Goal: Answer question/provide support: Share knowledge or assist other users

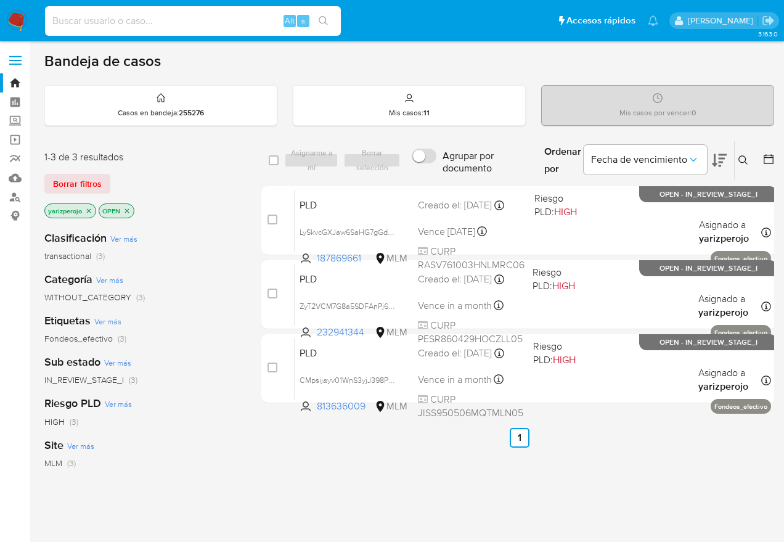
click at [236, 14] on input at bounding box center [193, 21] width 296 height 16
paste input "387964754"
type input "387964754"
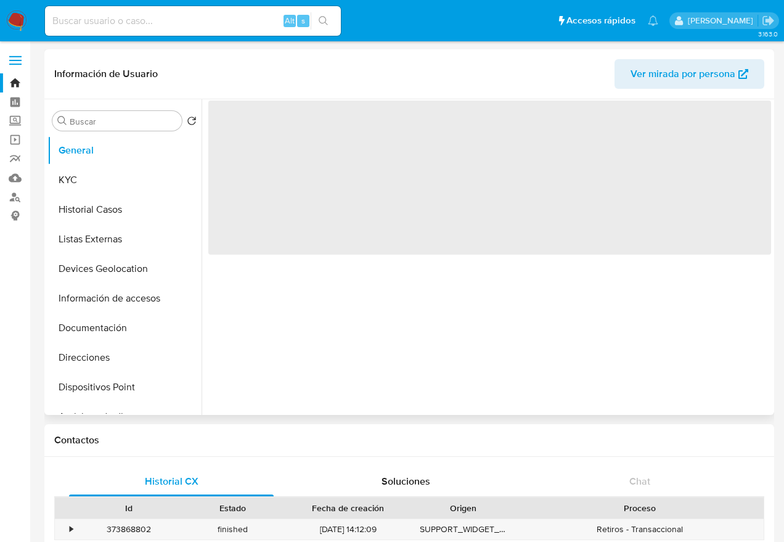
select select "10"
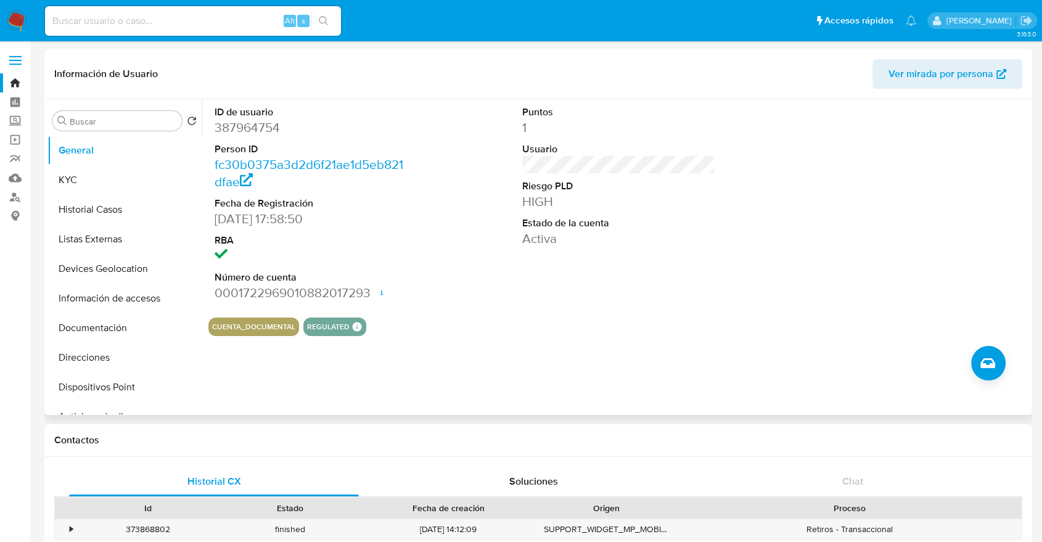
click at [171, 64] on header "Información de Usuario Ver mirada por persona" at bounding box center [538, 74] width 968 height 30
click at [79, 184] on button "KYC" at bounding box center [119, 180] width 144 height 30
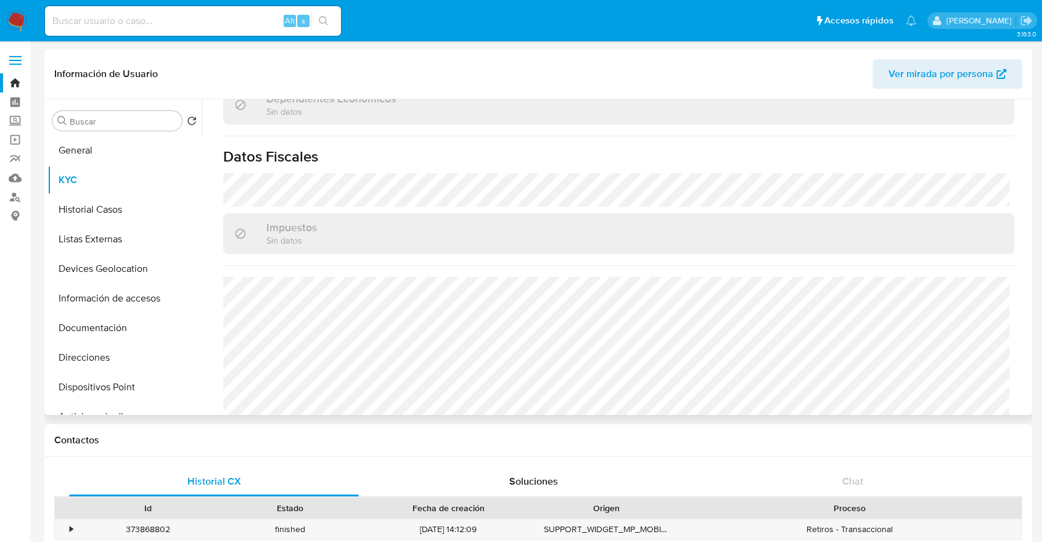
scroll to position [753, 0]
click at [90, 205] on button "Historial Casos" at bounding box center [119, 210] width 144 height 30
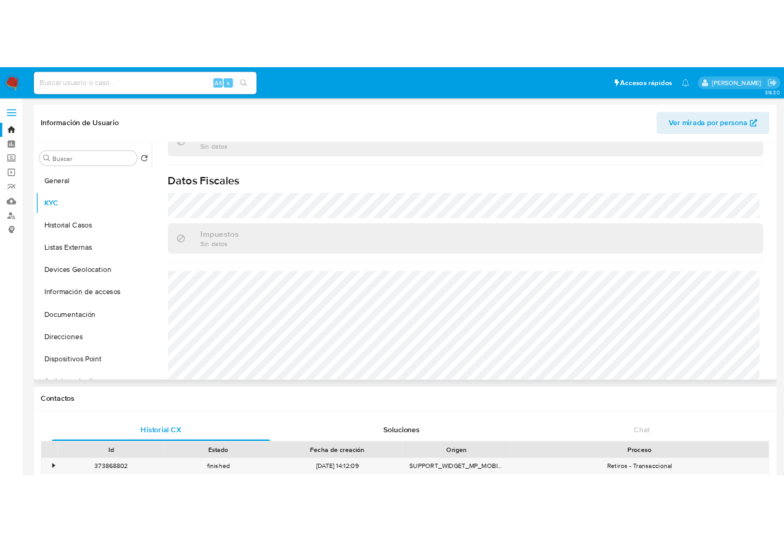
scroll to position [0, 0]
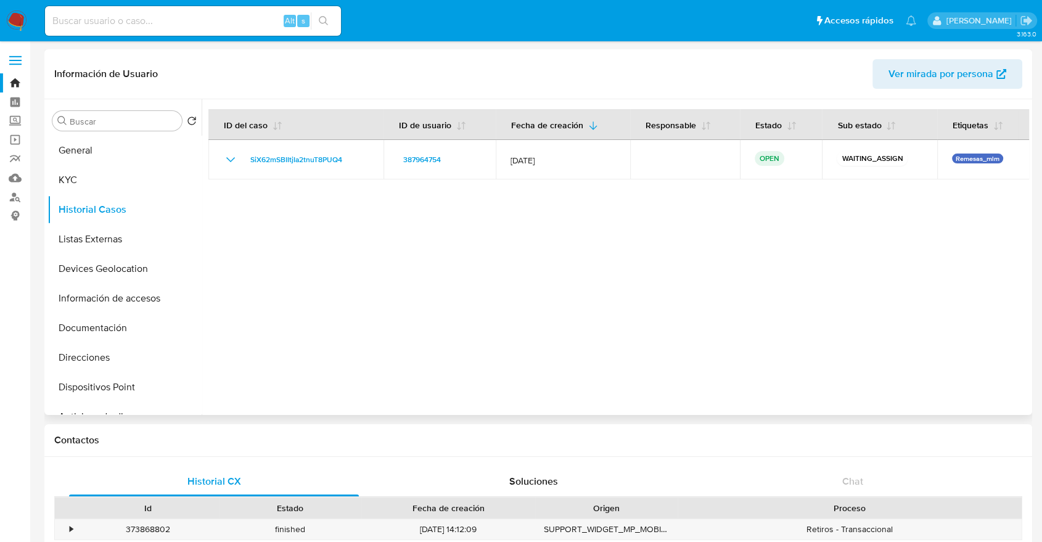
click at [794, 302] on div at bounding box center [615, 257] width 827 height 316
click at [92, 240] on button "Listas Externas" at bounding box center [119, 239] width 144 height 30
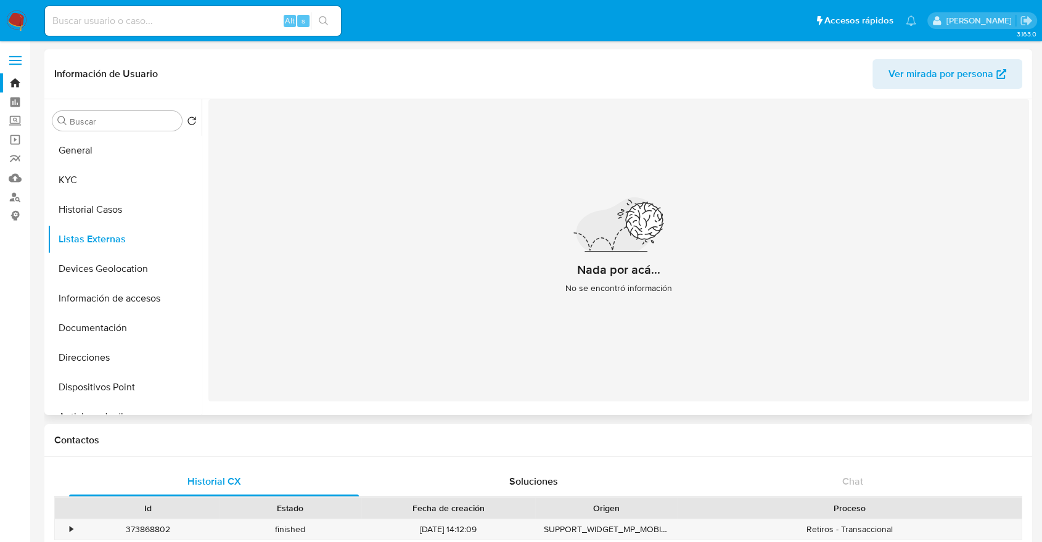
click at [794, 311] on div "Nada por acá... No se encontró información" at bounding box center [618, 250] width 821 height 302
click at [80, 274] on button "Devices Geolocation" at bounding box center [119, 269] width 144 height 30
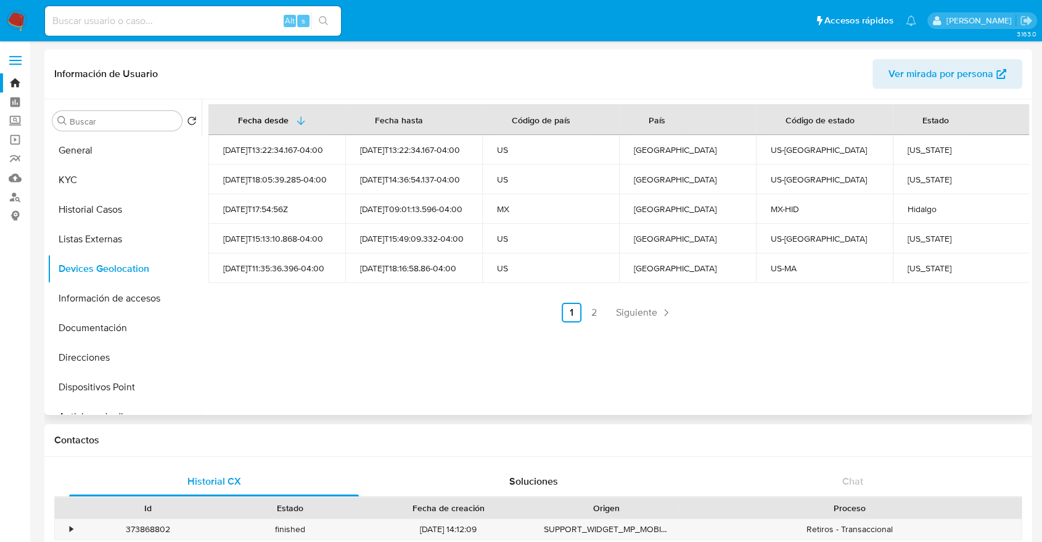
drag, startPoint x: 873, startPoint y: 366, endPoint x: 798, endPoint y: 364, distance: 75.3
click at [794, 366] on div "Fecha desde [GEOGRAPHIC_DATA] hasta Código de país País Código de estado Estado…" at bounding box center [615, 257] width 827 height 316
click at [111, 295] on button "Información de accesos" at bounding box center [119, 299] width 144 height 30
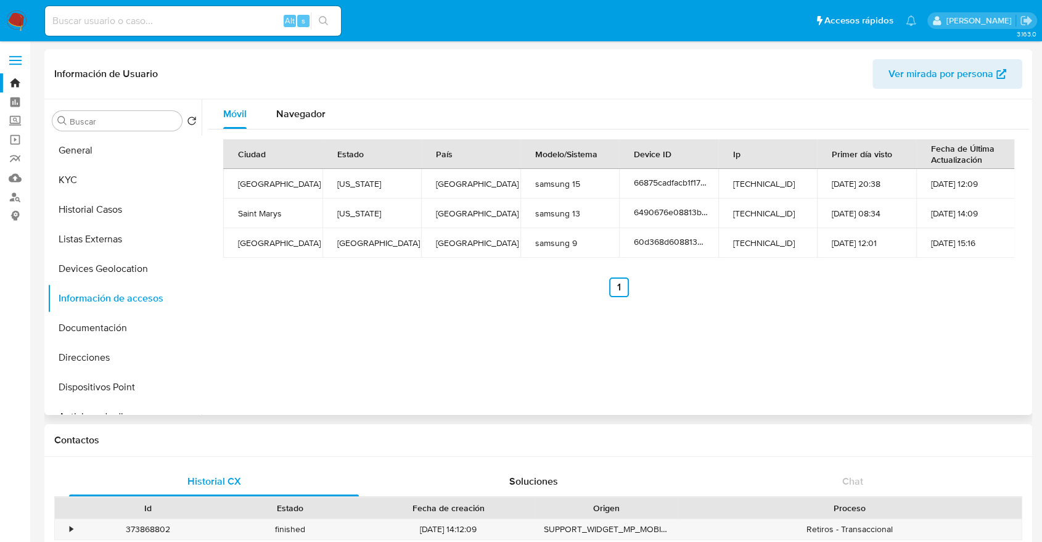
click at [794, 398] on div "Móvil Navegador Ciudad Estado País Modelo/Sistema Device ID Ip Primer día visto…" at bounding box center [615, 257] width 827 height 316
click at [123, 319] on button "Documentación" at bounding box center [119, 328] width 144 height 30
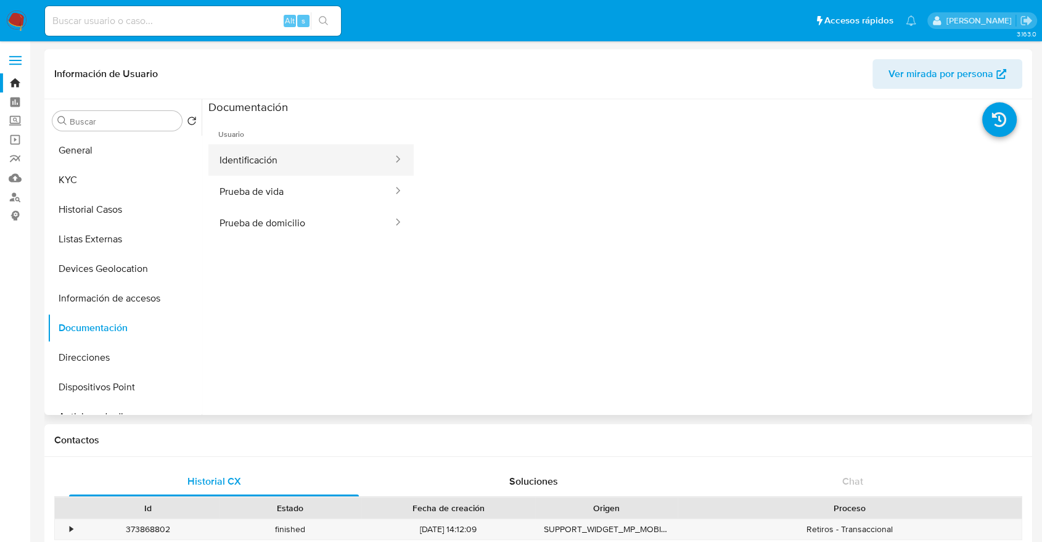
click at [258, 152] on button "Identificación" at bounding box center [301, 159] width 186 height 31
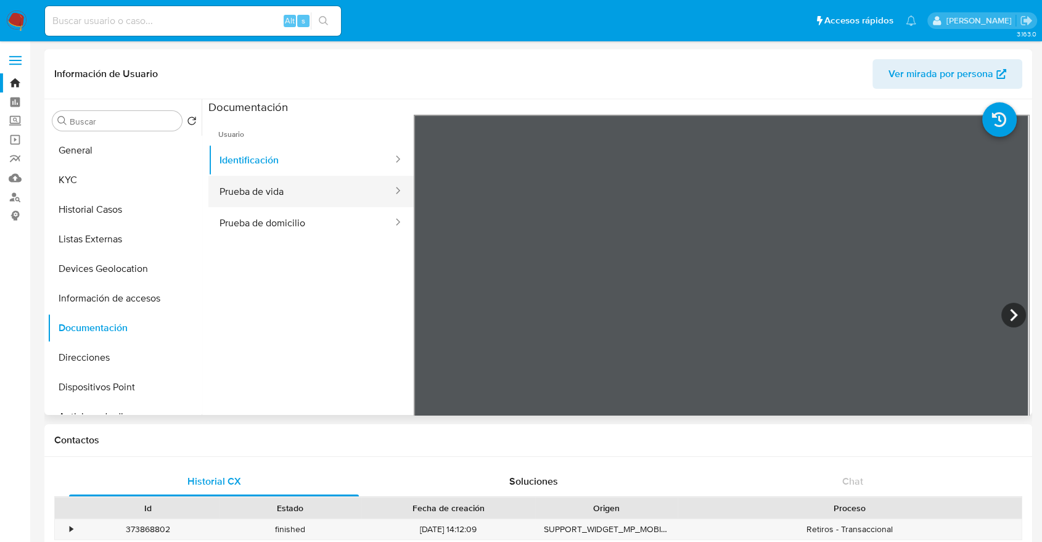
click at [260, 184] on button "Prueba de vida" at bounding box center [301, 191] width 186 height 31
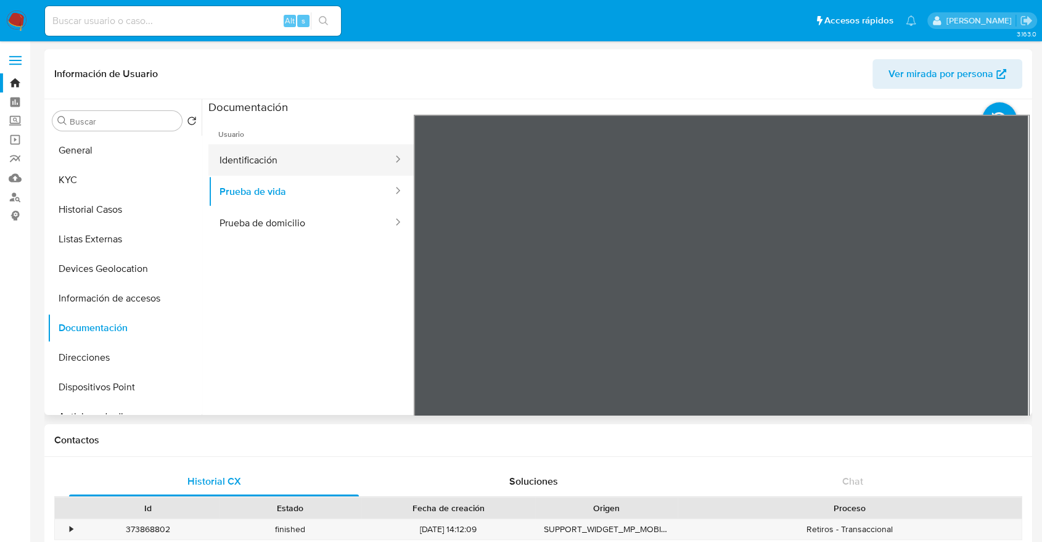
click at [311, 173] on button "Identificación" at bounding box center [301, 159] width 186 height 31
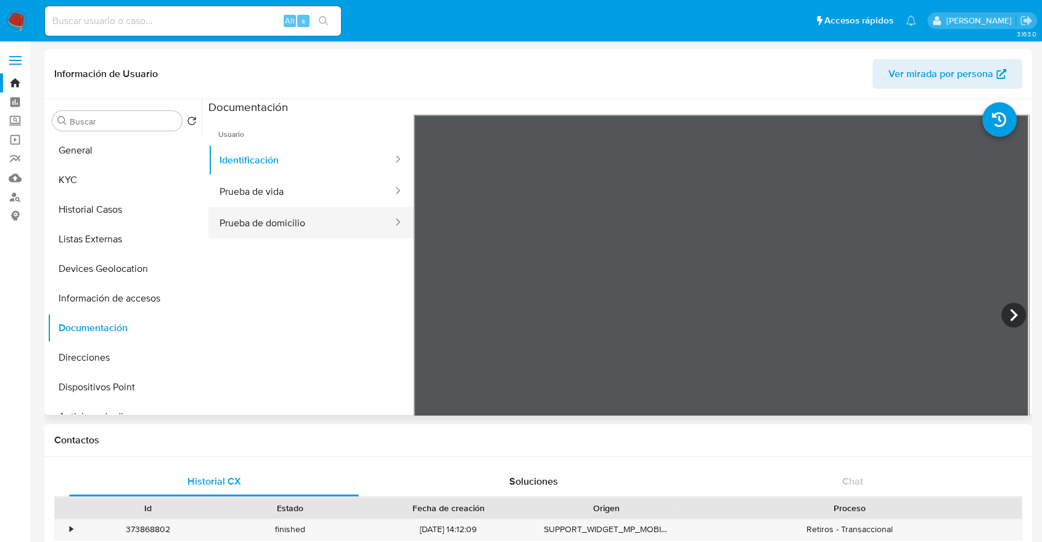
click at [298, 228] on button "Prueba de domicilio" at bounding box center [301, 222] width 186 height 31
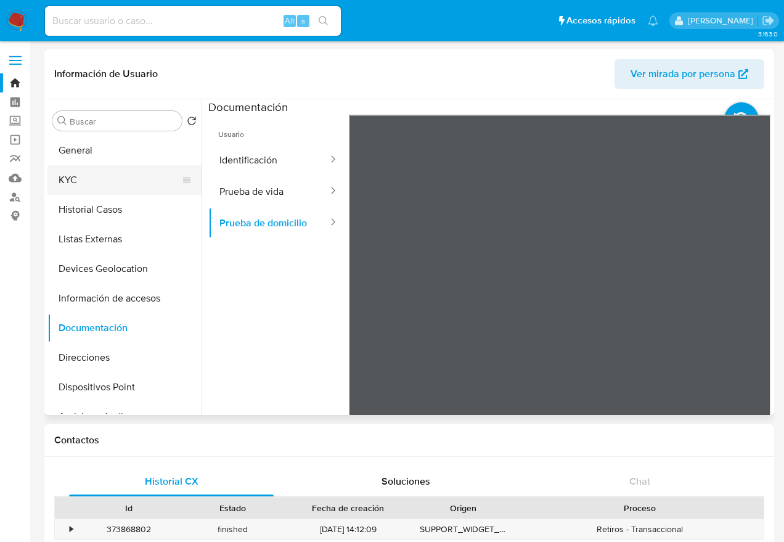
click at [70, 176] on button "KYC" at bounding box center [119, 180] width 144 height 30
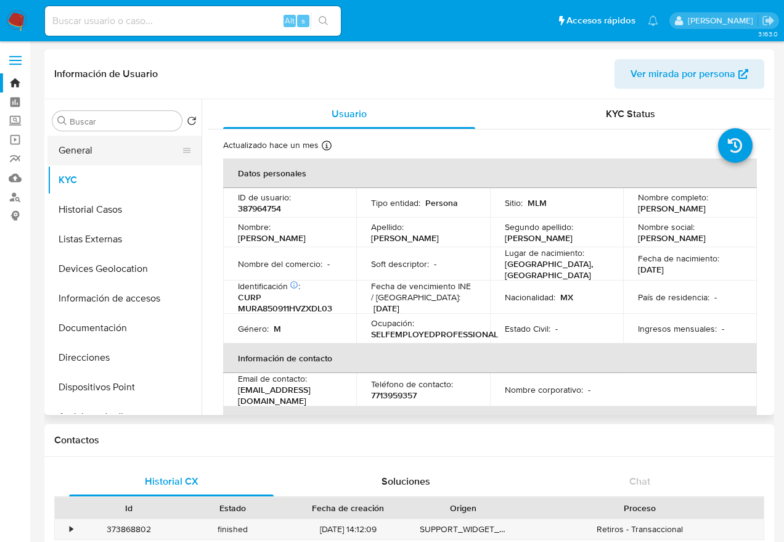
click at [109, 150] on button "General" at bounding box center [119, 151] width 144 height 30
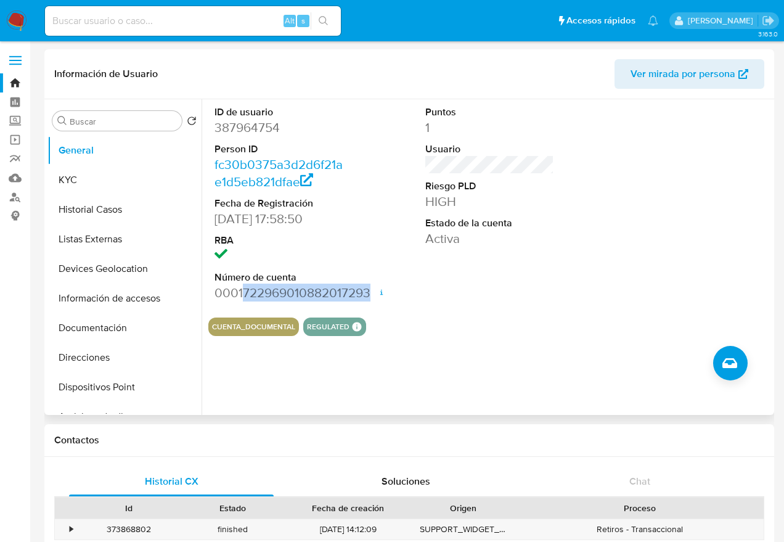
drag, startPoint x: 369, startPoint y: 291, endPoint x: 241, endPoint y: 291, distance: 127.6
click at [241, 291] on dd "0001722969010882017293 Fecha de apertura [DATE] 16:26 Estado ACTIVE" at bounding box center [279, 292] width 128 height 17
copy dd "722969010882017293"
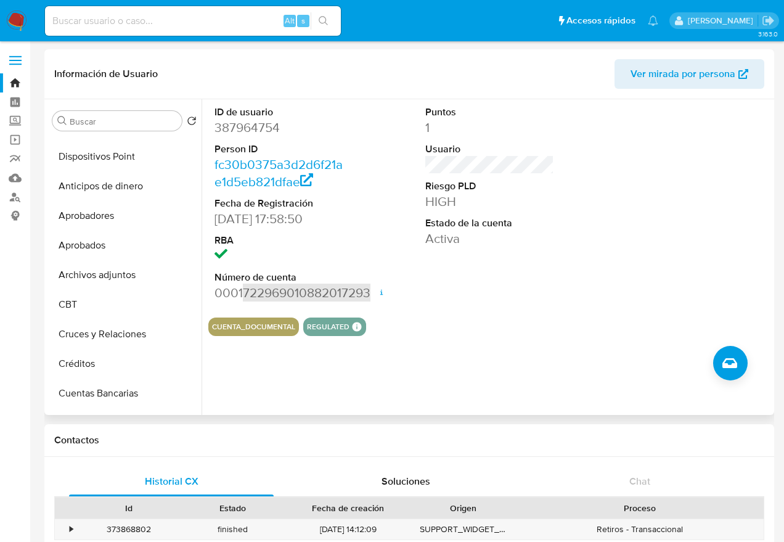
scroll to position [199, 0]
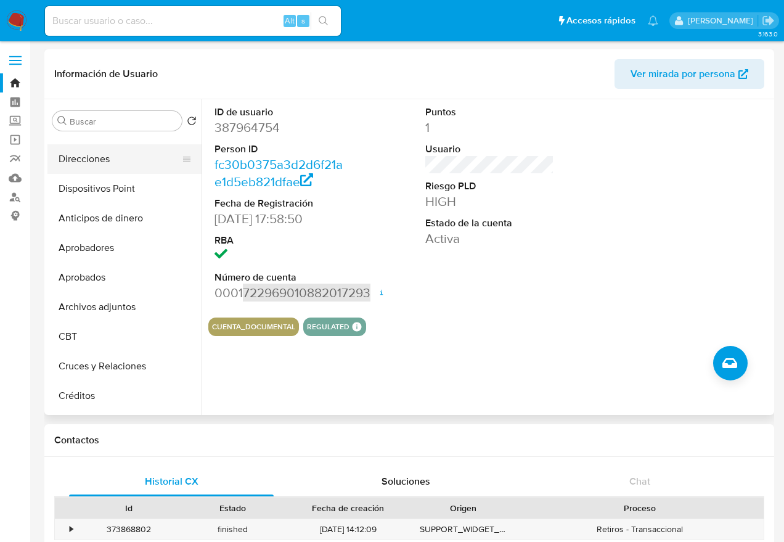
click at [114, 165] on button "Direcciones" at bounding box center [119, 159] width 144 height 30
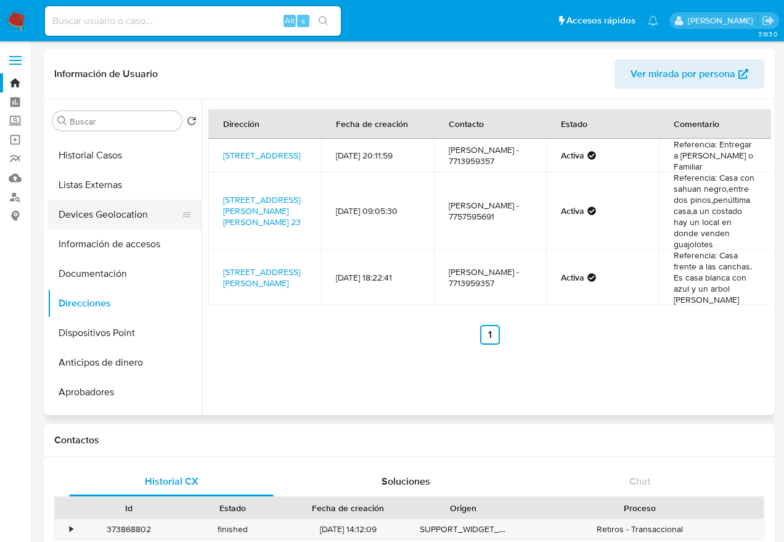
scroll to position [0, 0]
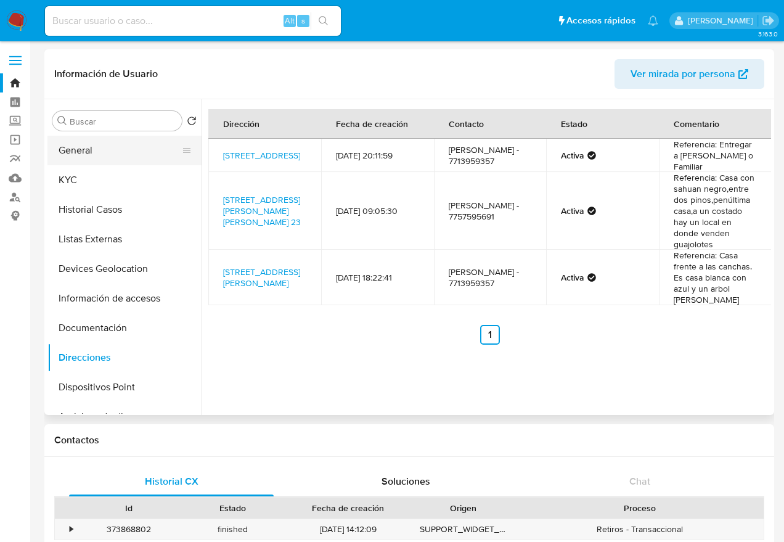
click at [115, 158] on button "General" at bounding box center [119, 151] width 144 height 30
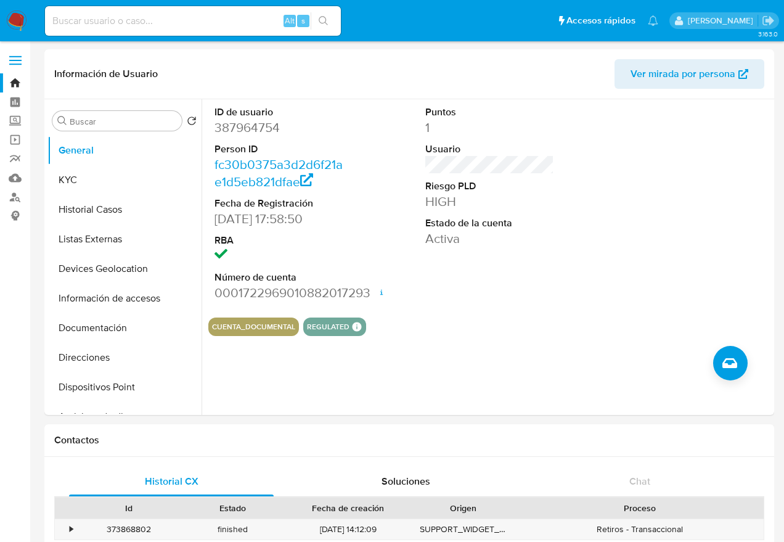
click at [24, 14] on img at bounding box center [16, 20] width 21 height 21
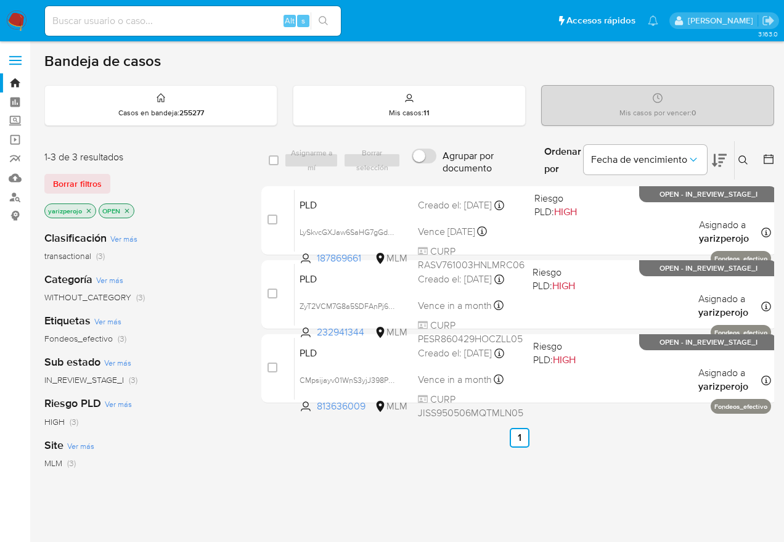
click at [187, 17] on input at bounding box center [193, 21] width 296 height 16
paste input "387964754"
type input "387964754"
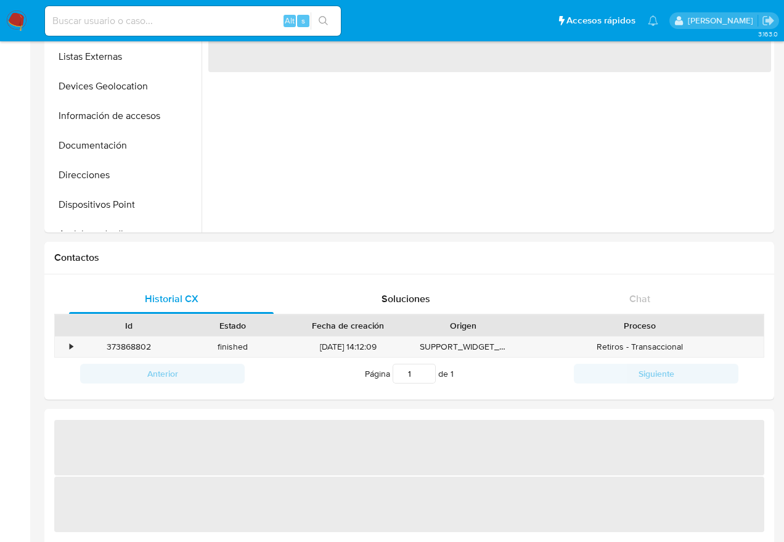
select select "10"
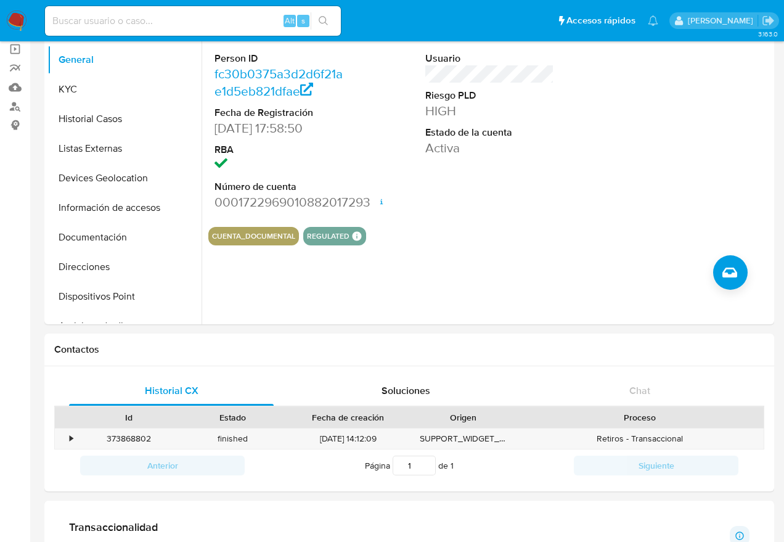
scroll to position [86, 0]
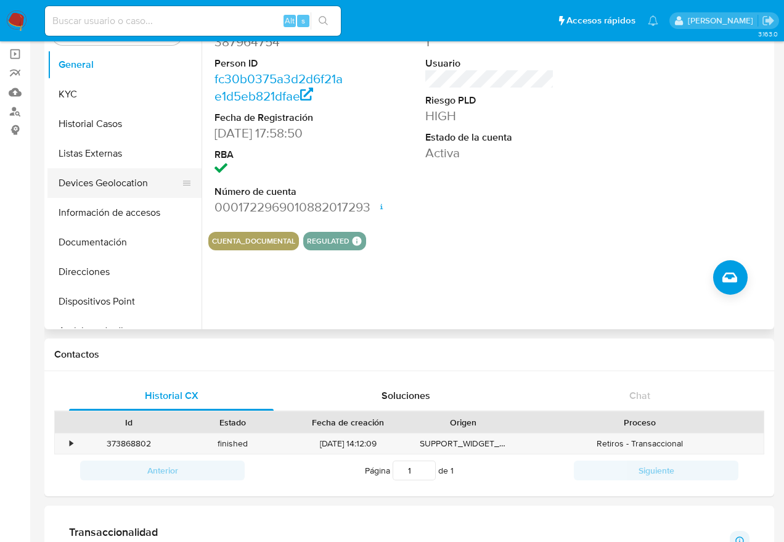
click at [103, 180] on button "Devices Geolocation" at bounding box center [119, 183] width 144 height 30
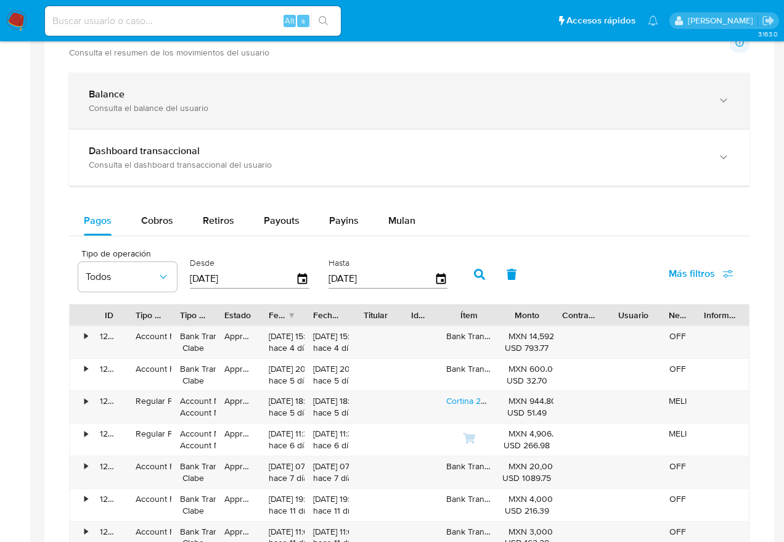
scroll to position [479, 0]
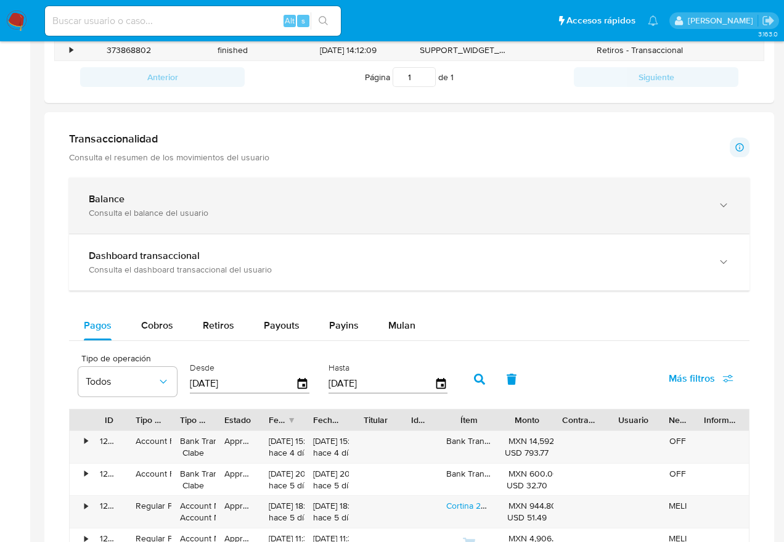
click at [113, 181] on div "Balance Consulta el balance del usuario" at bounding box center [409, 206] width 681 height 56
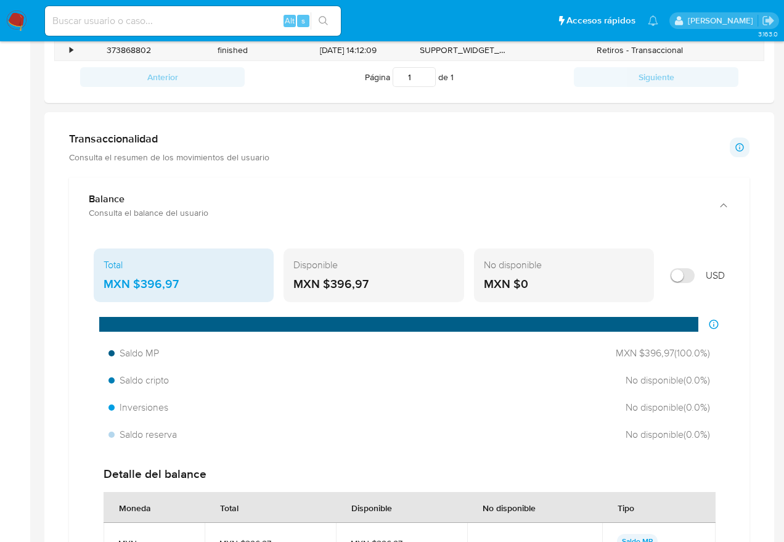
drag, startPoint x: 183, startPoint y: 282, endPoint x: 143, endPoint y: 282, distance: 39.5
click at [143, 282] on div "MXN $396,97" at bounding box center [184, 284] width 160 height 16
click at [186, 284] on div "MXN $396,97" at bounding box center [184, 284] width 160 height 16
drag, startPoint x: 184, startPoint y: 284, endPoint x: 141, endPoint y: 282, distance: 43.2
click at [141, 282] on div "MXN $396,97" at bounding box center [184, 284] width 160 height 16
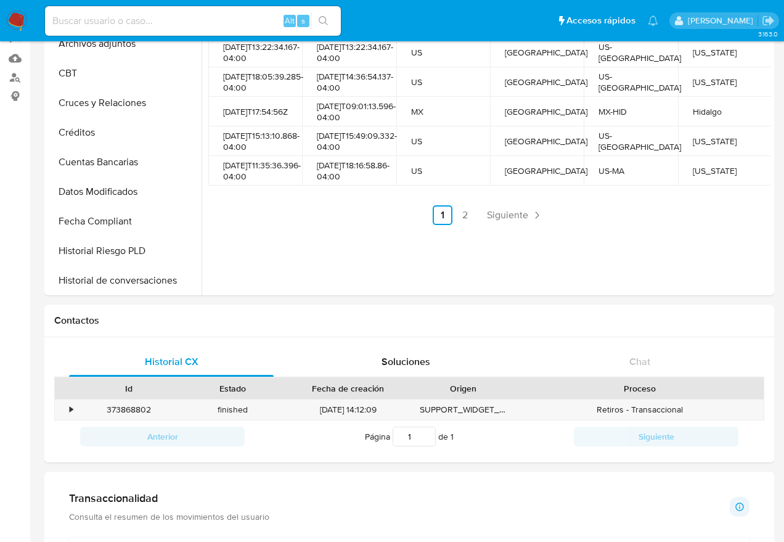
scroll to position [0, 0]
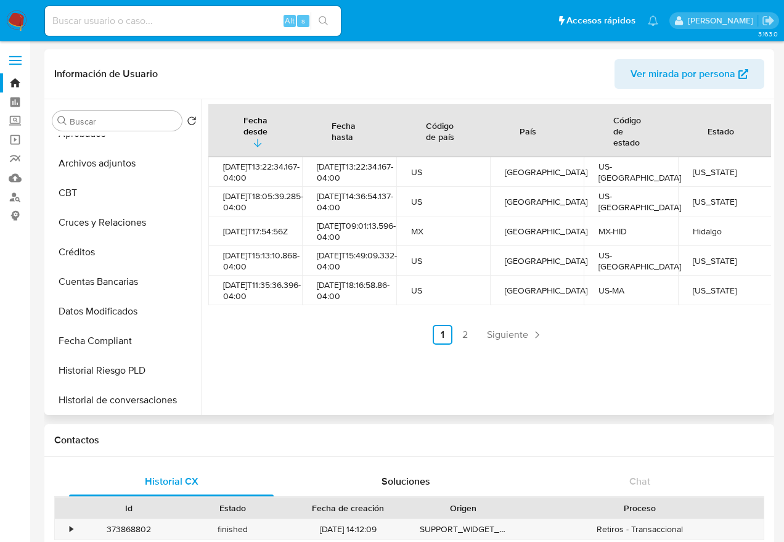
click at [506, 64] on header "Información de Usuario Ver mirada por persona" at bounding box center [409, 74] width 710 height 30
